Goal: Task Accomplishment & Management: Manage account settings

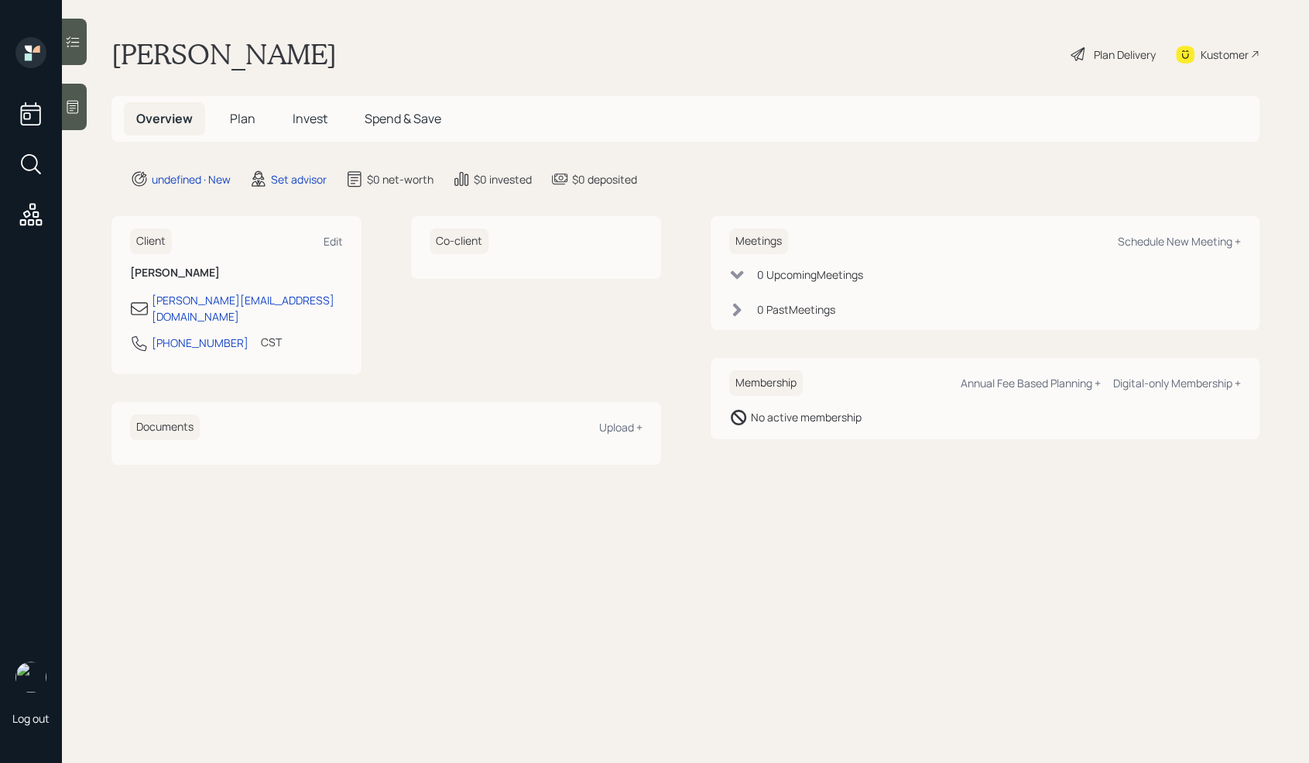
click at [80, 110] on icon at bounding box center [72, 106] width 15 height 15
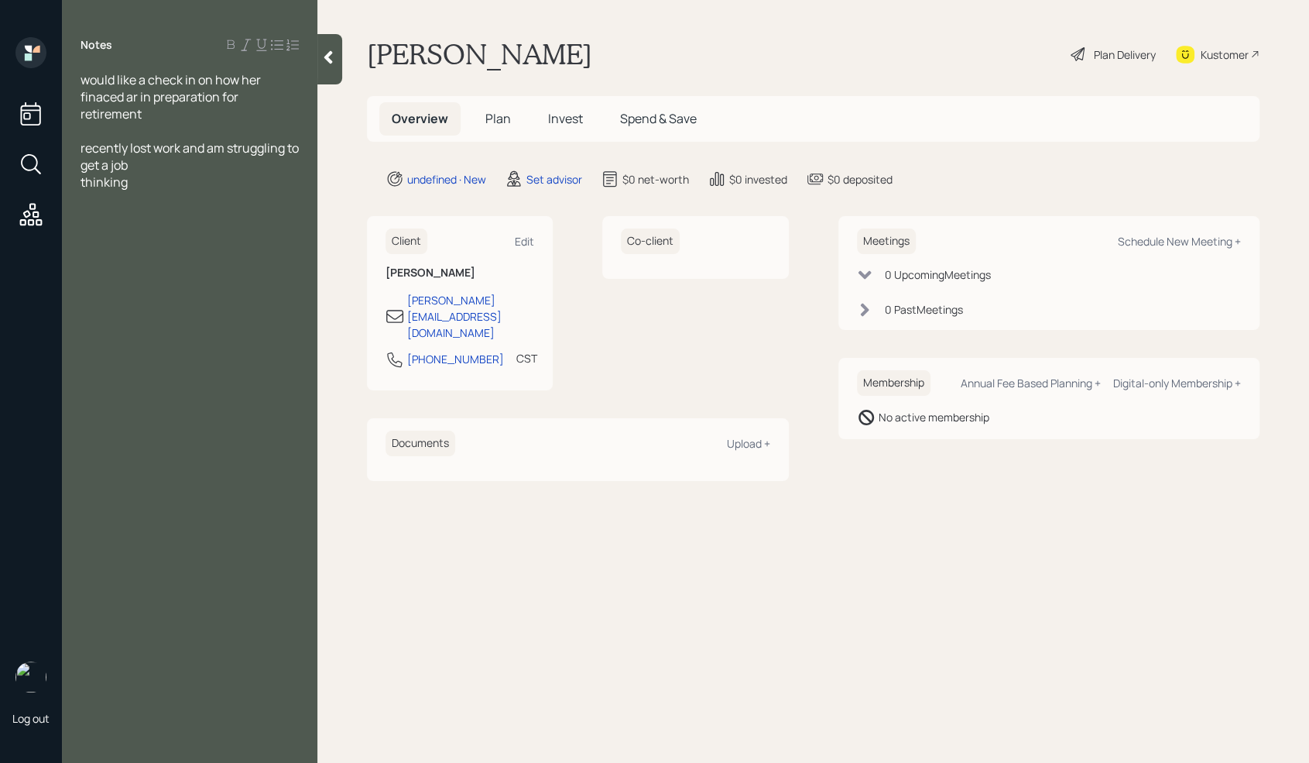
click at [174, 196] on div "Notes would like a check in on how her finaced ar in preparation for retirement…" at bounding box center [189, 390] width 255 height 707
click at [174, 190] on div "thinking" at bounding box center [190, 181] width 218 height 17
click at [126, 201] on div at bounding box center [190, 198] width 218 height 17
click at [146, 235] on div "Assets" at bounding box center [190, 233] width 218 height 17
click at [185, 250] on div "401k-" at bounding box center [190, 250] width 218 height 17
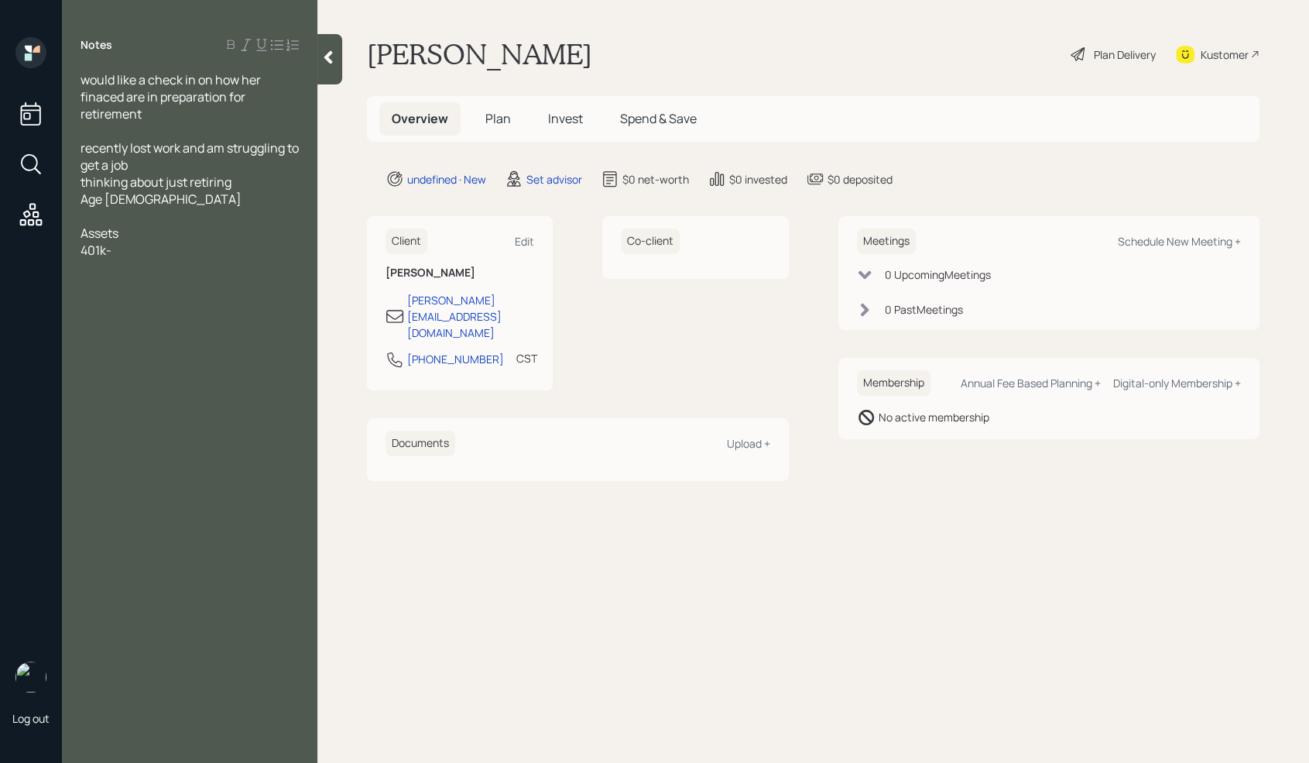
click at [135, 253] on div "401k-" at bounding box center [190, 250] width 218 height 17
click at [141, 212] on div at bounding box center [190, 215] width 218 height 17
click at [138, 256] on div "401k-" at bounding box center [190, 250] width 218 height 17
click at [125, 302] on div at bounding box center [190, 301] width 218 height 17
click at [153, 216] on div "Married" at bounding box center [190, 215] width 218 height 17
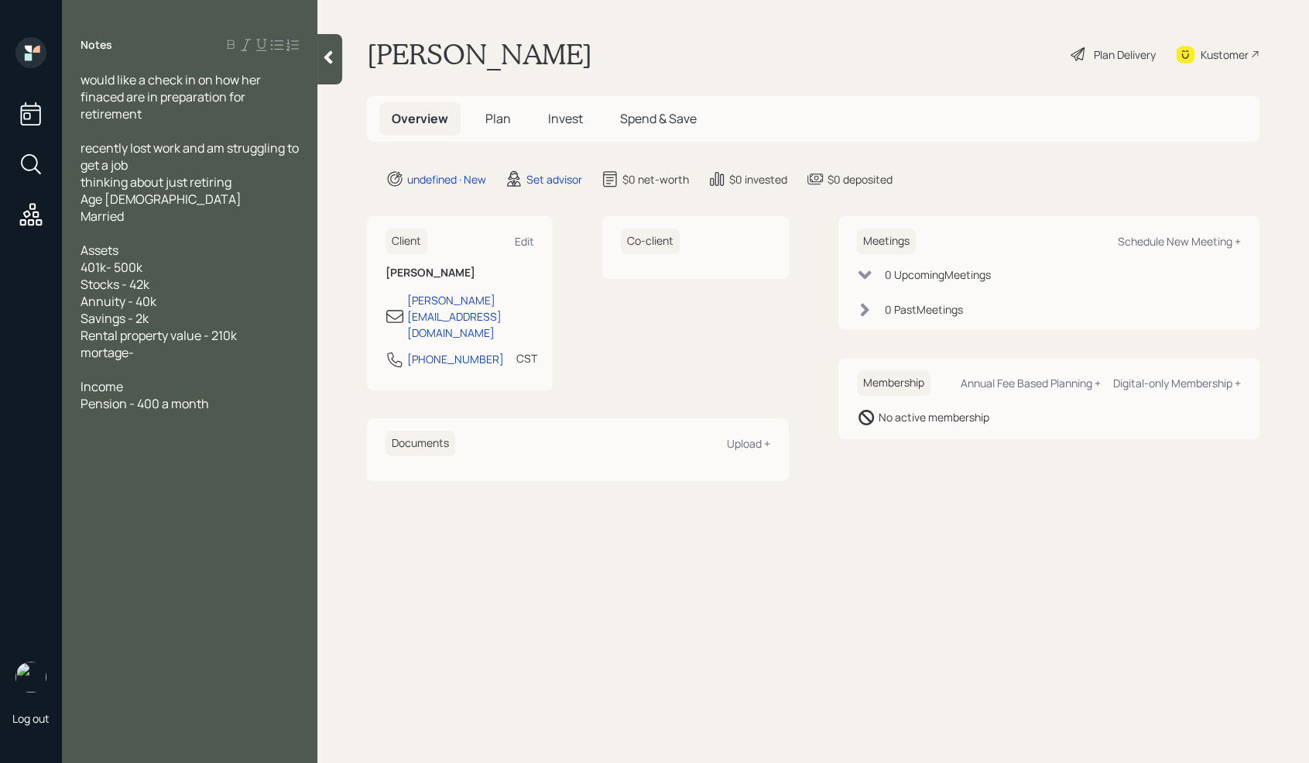
click at [156, 353] on div "mortage-" at bounding box center [190, 352] width 218 height 17
click at [188, 362] on div at bounding box center [190, 369] width 218 height 17
click at [105, 266] on span "401k- 500k" at bounding box center [112, 267] width 62 height 17
click at [123, 269] on div "401k" at bounding box center [190, 267] width 218 height 17
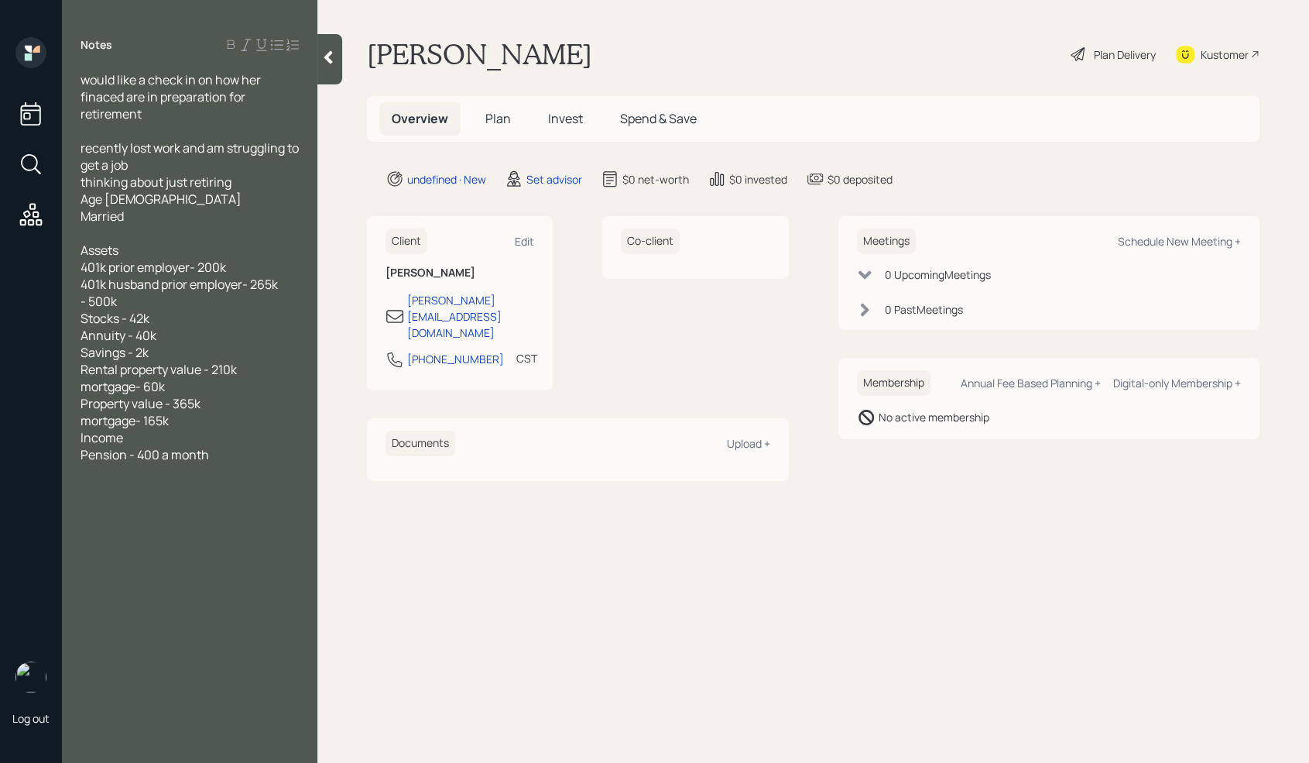
click at [120, 303] on div "- 500k" at bounding box center [190, 301] width 218 height 17
click at [101, 303] on span "401k Curernt employer husband - 48k" at bounding box center [186, 301] width 211 height 17
click at [101, 303] on span "401k Current employer husband - 48k" at bounding box center [186, 301] width 211 height 17
click at [196, 440] on div "mortgage- 165k" at bounding box center [190, 437] width 218 height 17
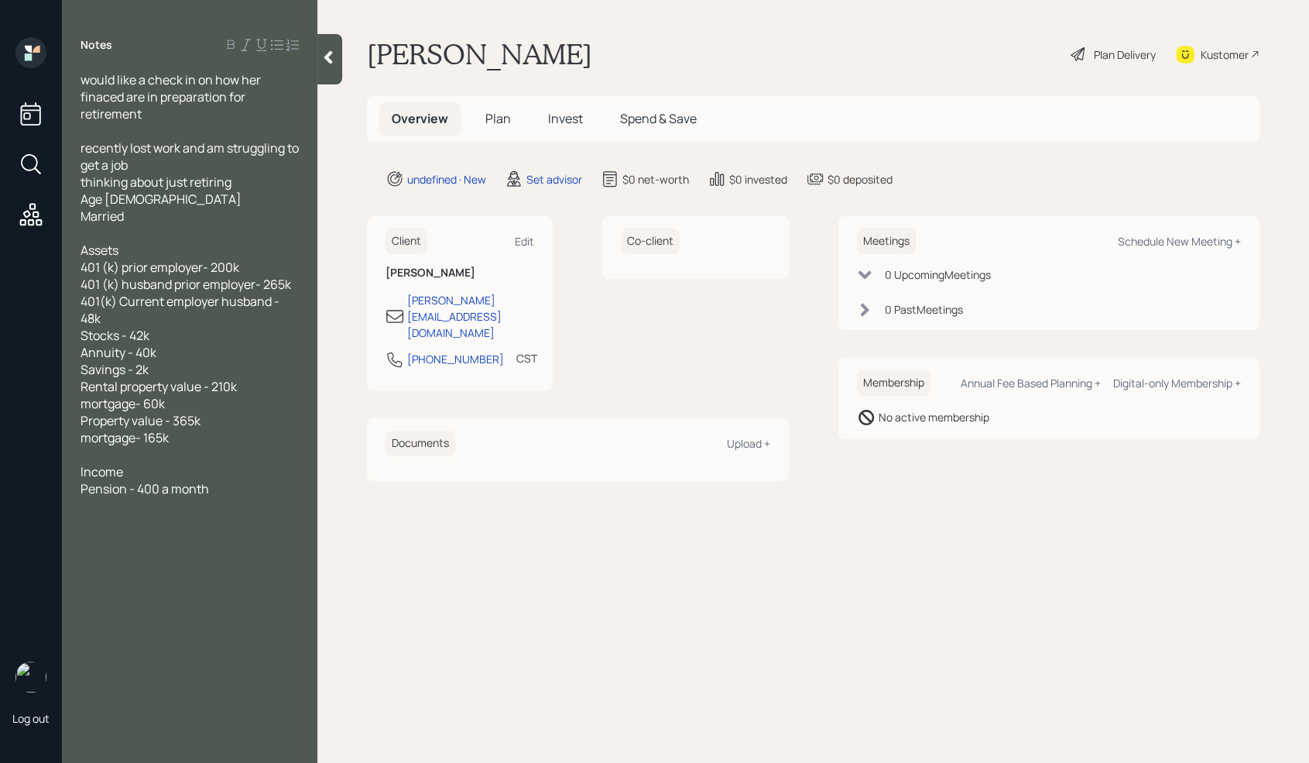
click at [219, 494] on div "Pension - 400 a month" at bounding box center [190, 488] width 218 height 17
click at [119, 527] on div "SS-" at bounding box center [190, 522] width 218 height 17
click at [104, 606] on div "Notes would like a check in on how her finaced are in preparation for retiremen…" at bounding box center [189, 390] width 255 height 707
click at [236, 540] on div "SS husband - 2800 at 65" at bounding box center [190, 539] width 218 height 17
click at [122, 561] on div at bounding box center [190, 556] width 218 height 17
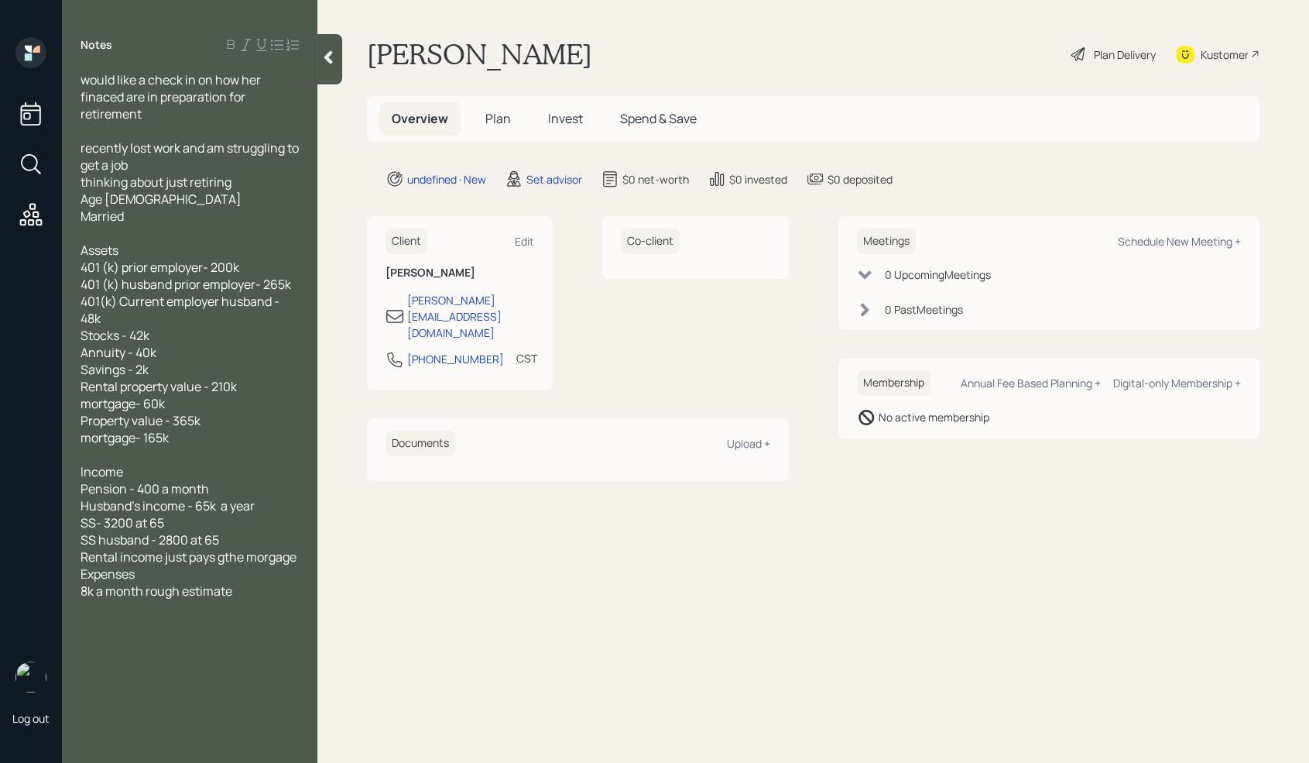
click at [228, 558] on span "Rental income just pays gthe morgage" at bounding box center [189, 556] width 216 height 17
click at [300, 556] on div "would like a check in on how her finaced are in preparation for retirement rece…" at bounding box center [189, 343] width 255 height 545
click at [295, 558] on div "Rental income just pays the morgage" at bounding box center [190, 556] width 218 height 17
click at [249, 614] on div "8k a month rough estimate" at bounding box center [190, 607] width 218 height 17
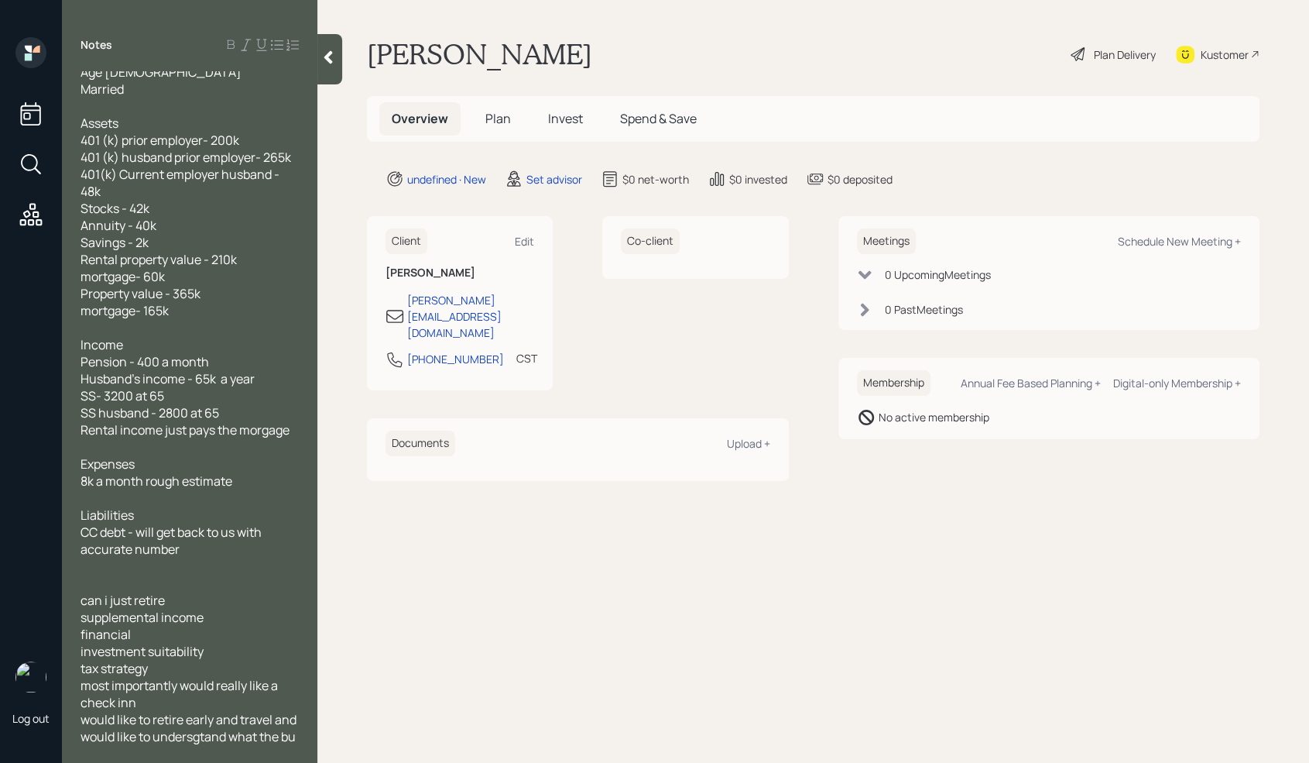
scroll to position [144, 0]
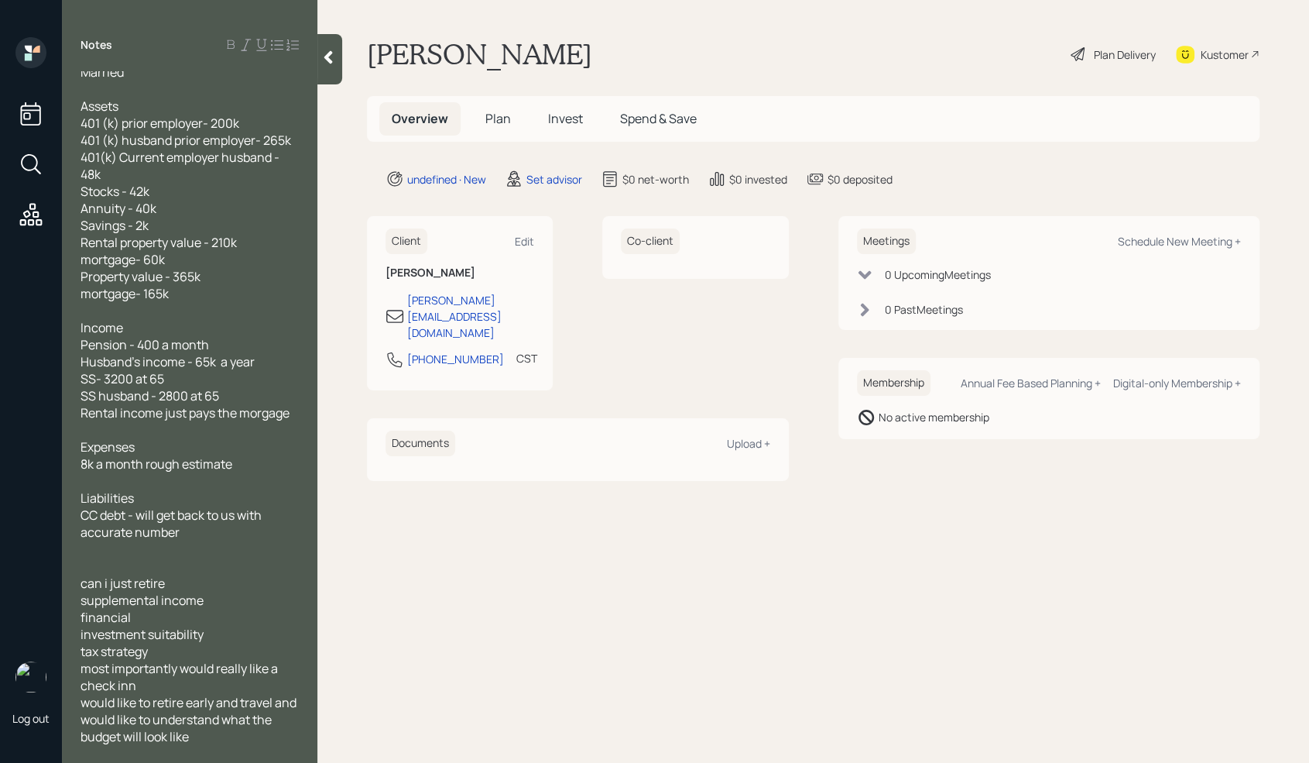
click at [663, 562] on main "[PERSON_NAME] Plan Delivery Kustomer Overview Plan Invest Spend & Save undefine…" at bounding box center [813, 381] width 992 height 763
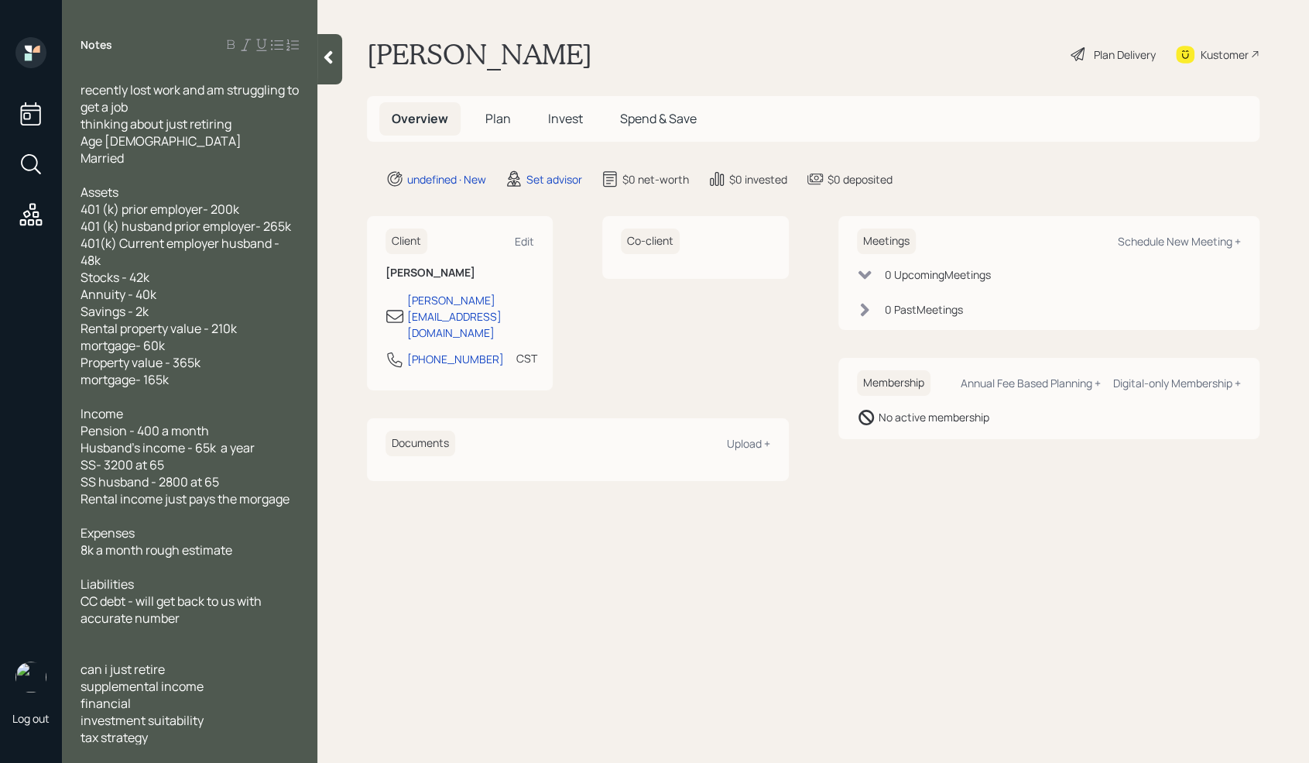
scroll to position [0, 0]
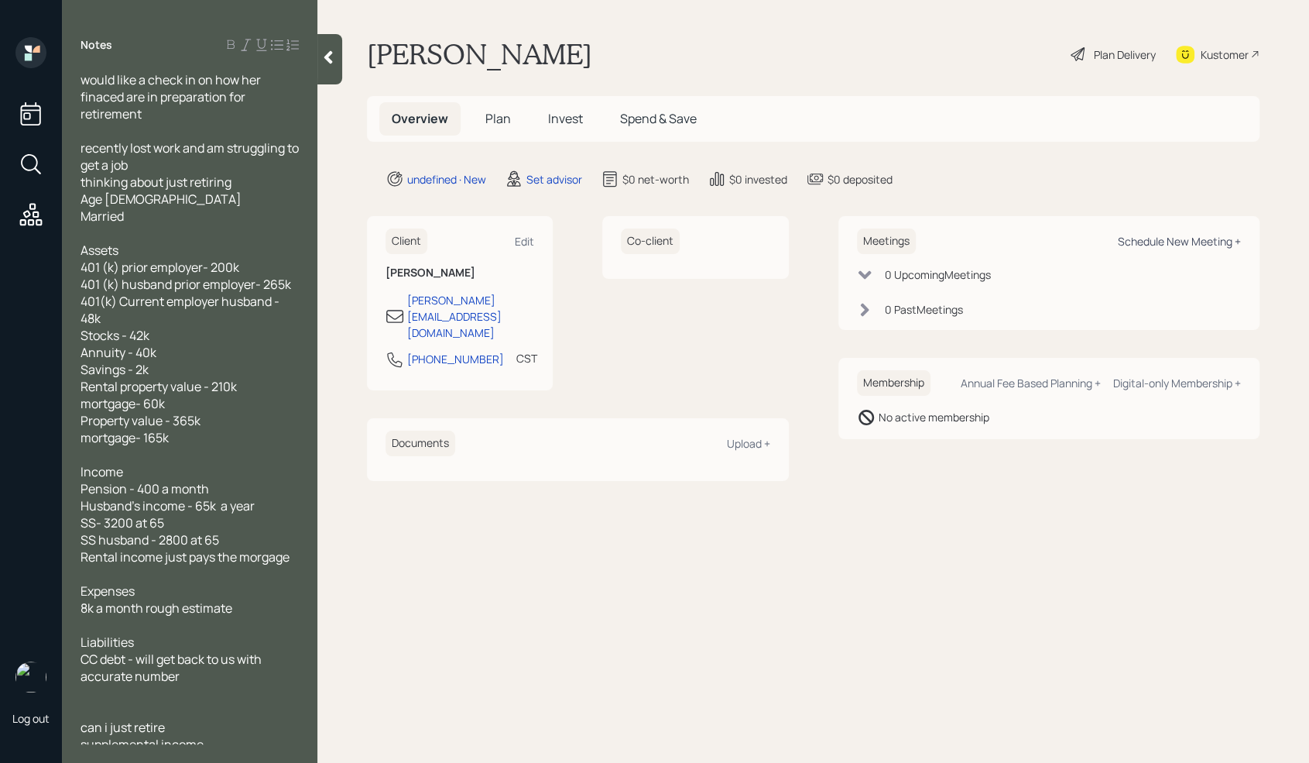
click at [1195, 242] on div "Schedule New Meeting +" at bounding box center [1179, 241] width 123 height 15
select select "round-[PERSON_NAME]"
